Goal: Transaction & Acquisition: Obtain resource

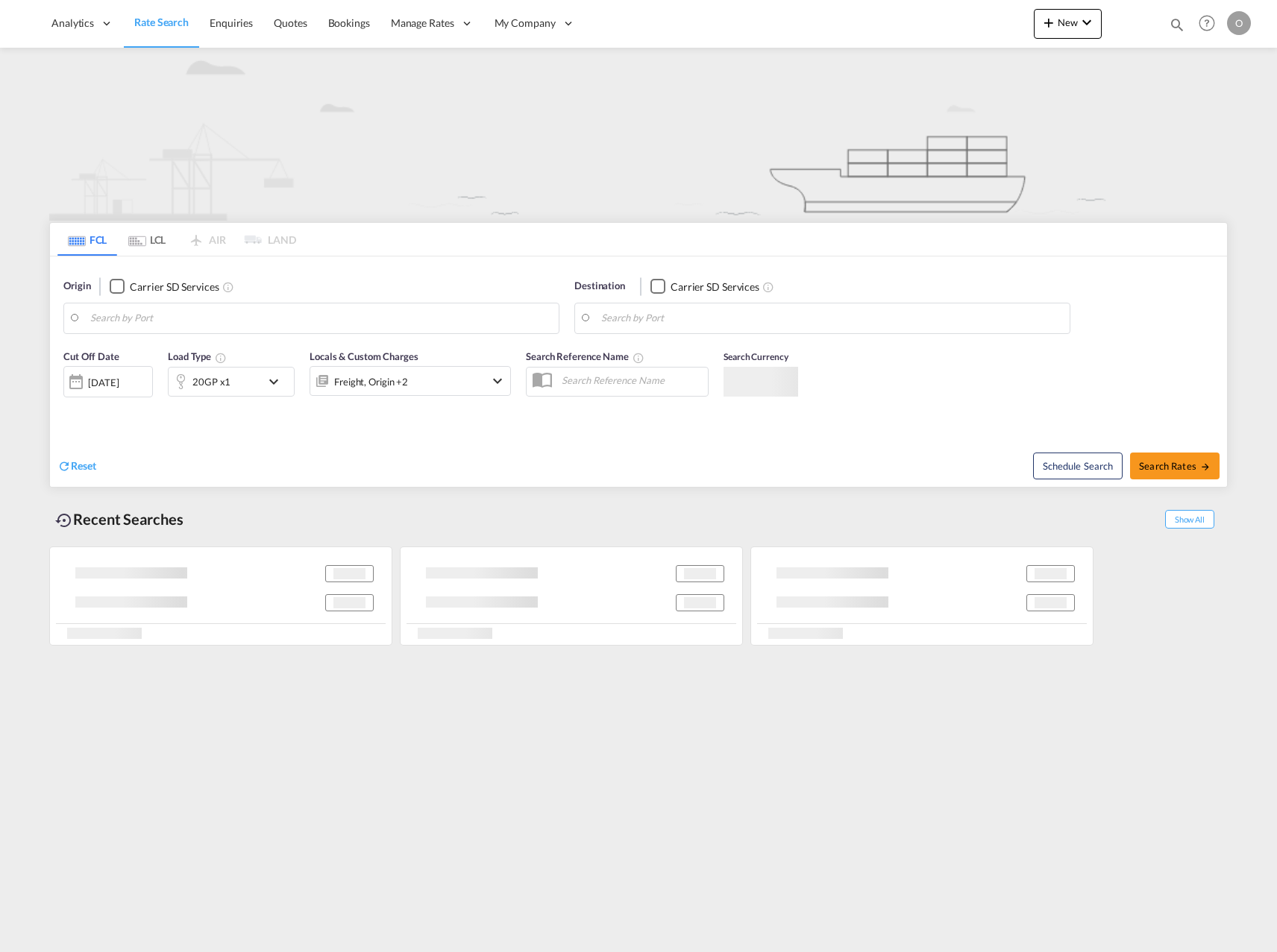
type input "[GEOGRAPHIC_DATA], SESTO"
type input "Douala, CMDLA"
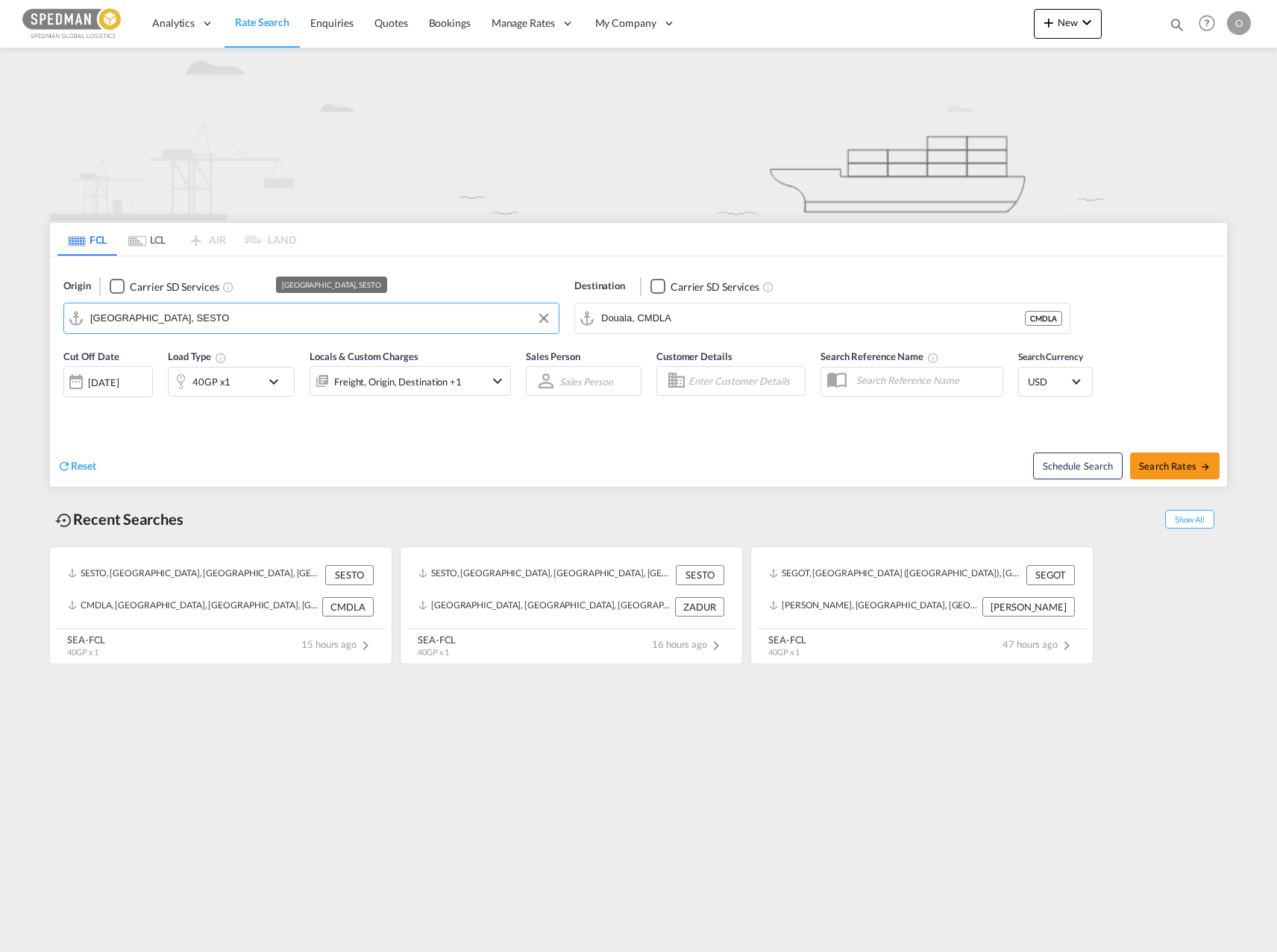
click at [324, 325] on input "[GEOGRAPHIC_DATA], SESTO" at bounding box center [320, 319] width 461 height 23
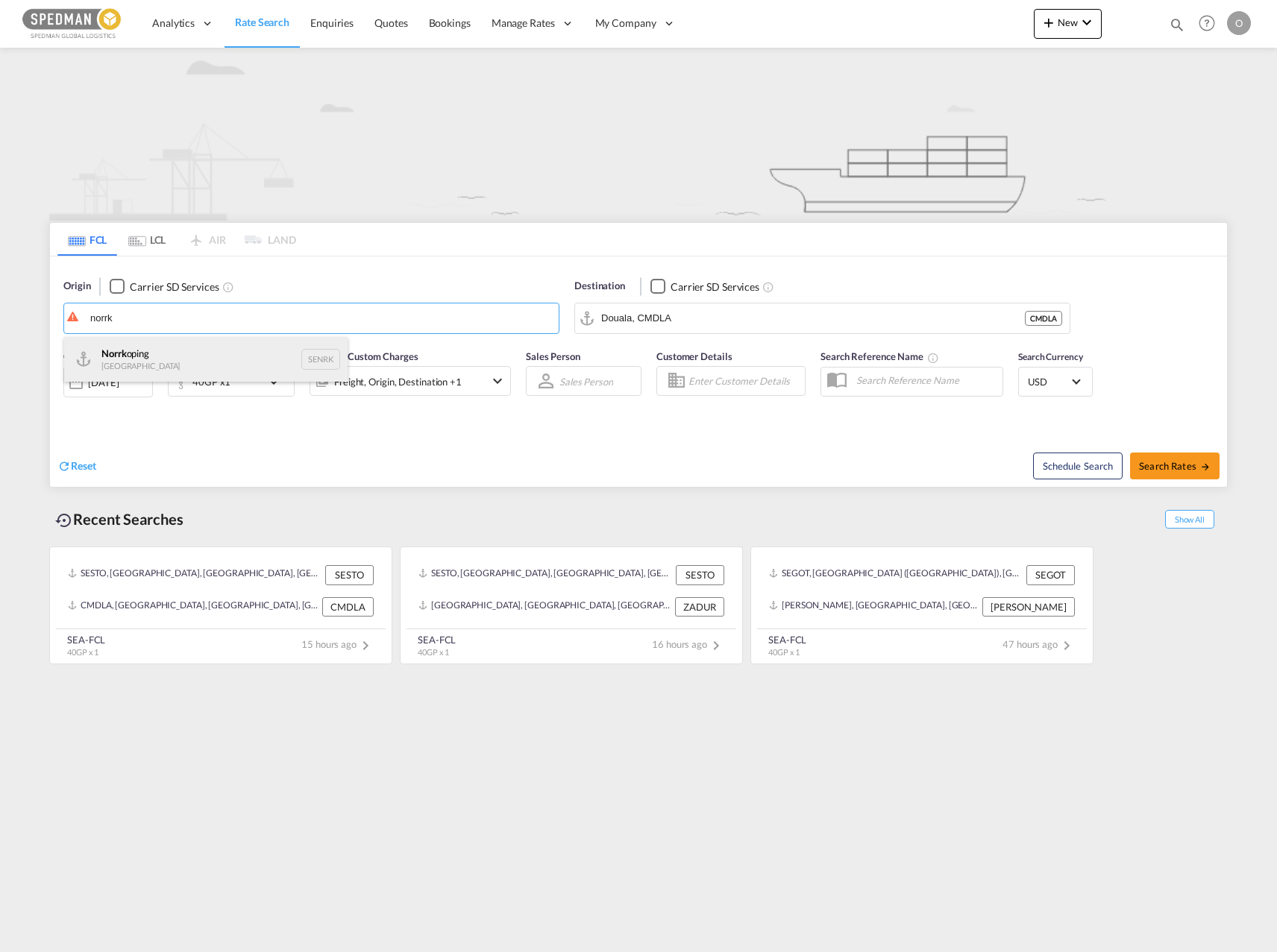
click at [200, 348] on div "Norrk oping [GEOGRAPHIC_DATA] SENRK" at bounding box center [205, 359] width 283 height 45
type input "Norrkoping, SENRK"
click at [689, 322] on input "Douala, CMDLA" at bounding box center [831, 319] width 461 height 23
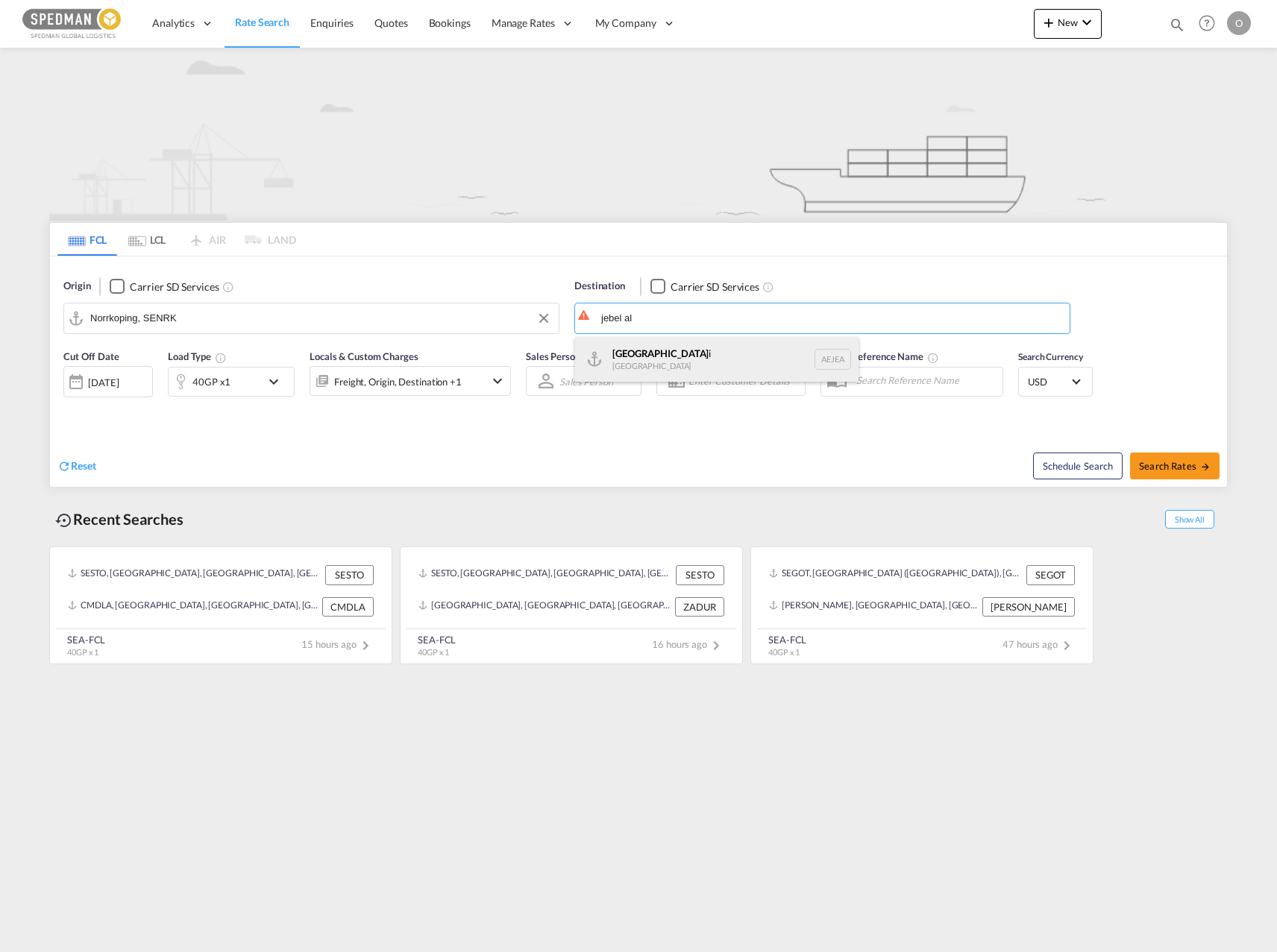
click at [686, 352] on div "[GEOGRAPHIC_DATA] [GEOGRAPHIC_DATA]" at bounding box center [716, 359] width 283 height 45
type input "[GEOGRAPHIC_DATA], [GEOGRAPHIC_DATA]"
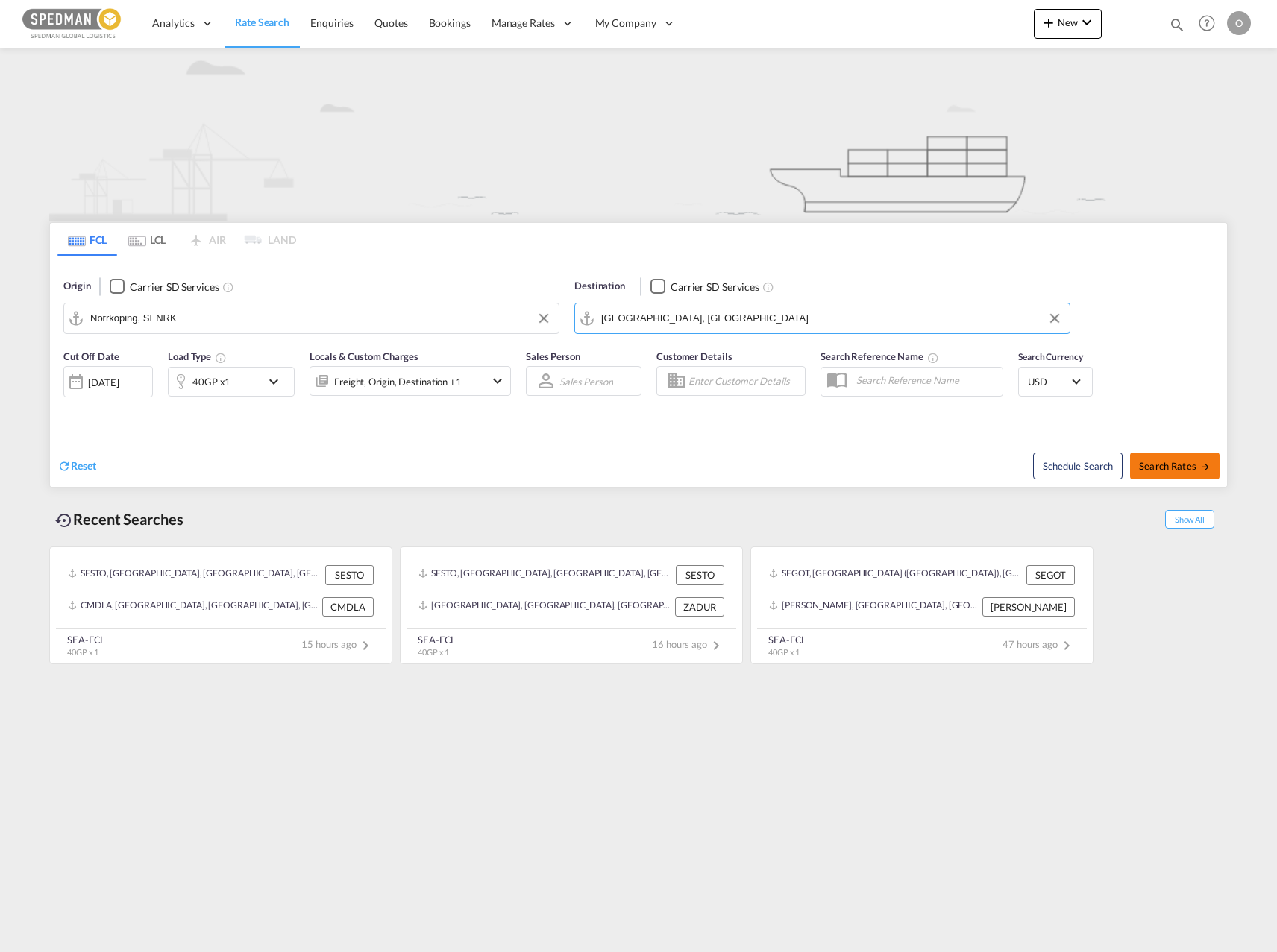
click at [1167, 466] on span "Search Rates" at bounding box center [1174, 466] width 71 height 12
type input "SENRK to AEJEA / [DATE]"
